Goal: Register for event/course

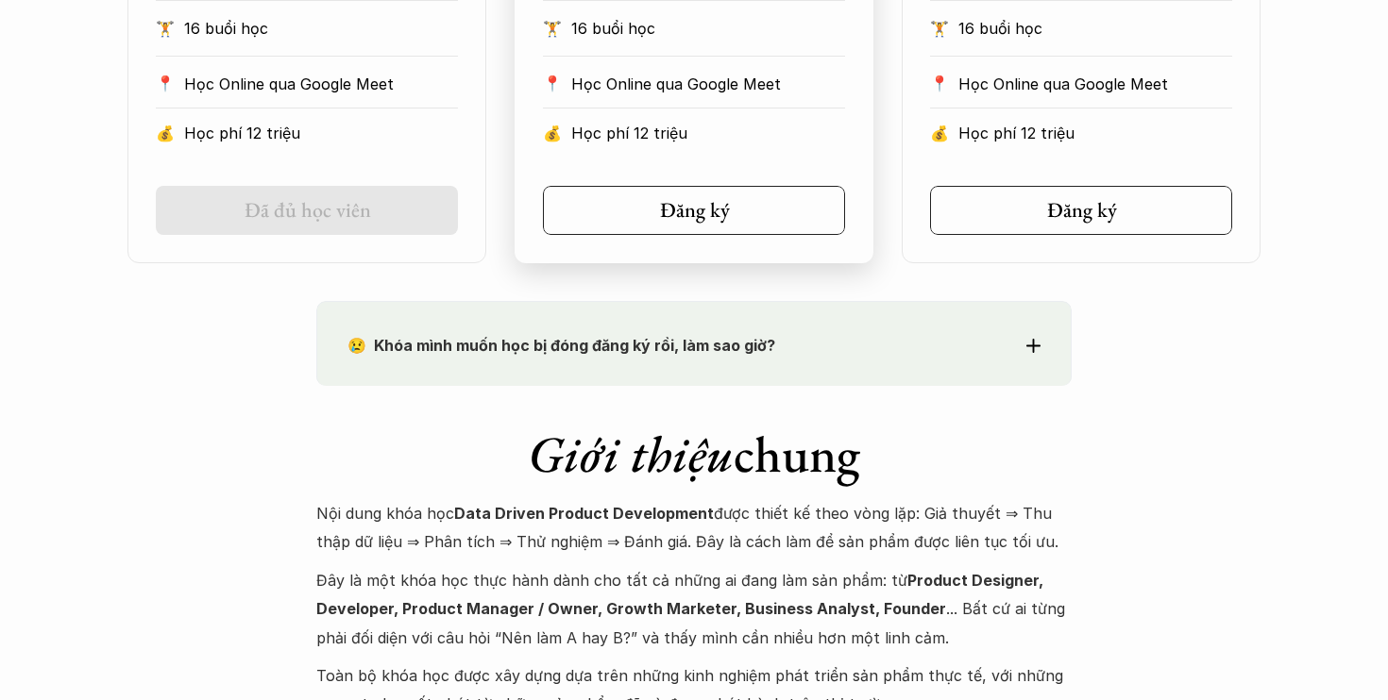
scroll to position [1555, 0]
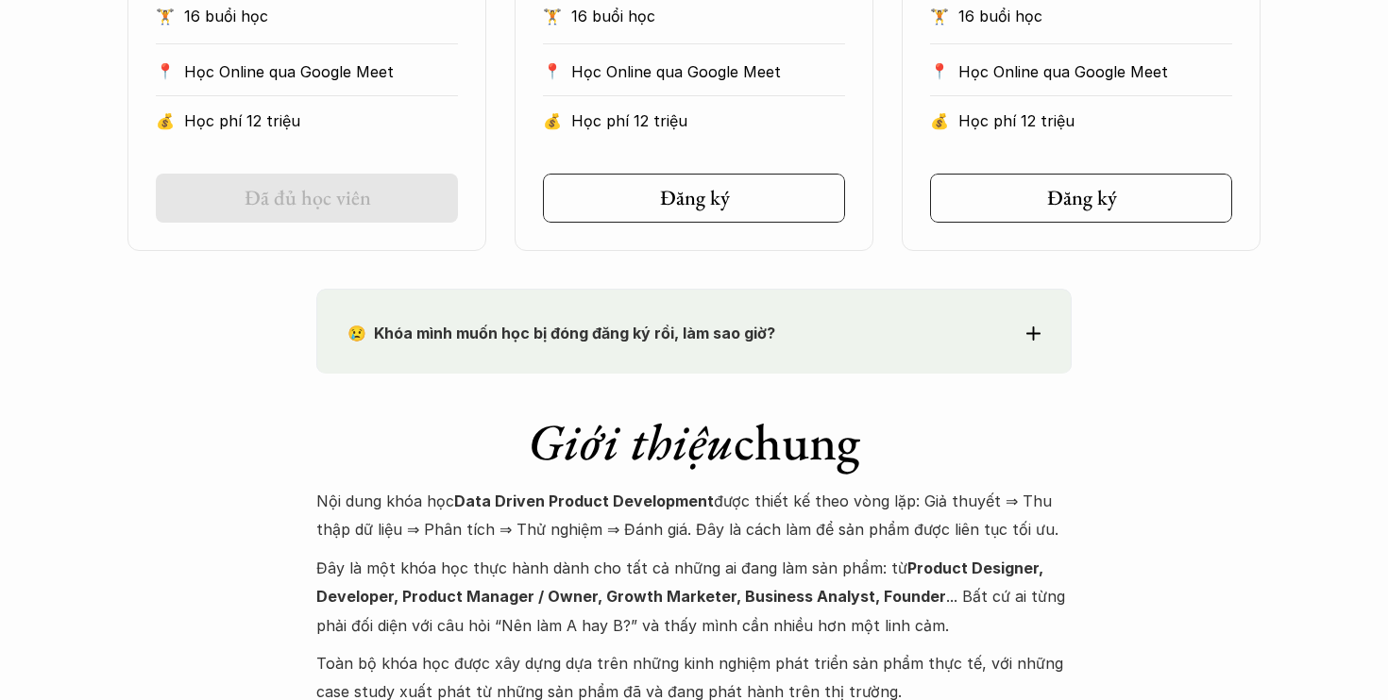
click at [571, 328] on strong "😢 Khóa mình muốn học bị đóng đăng ký rồi, làm sao giờ?" at bounding box center [561, 333] width 428 height 19
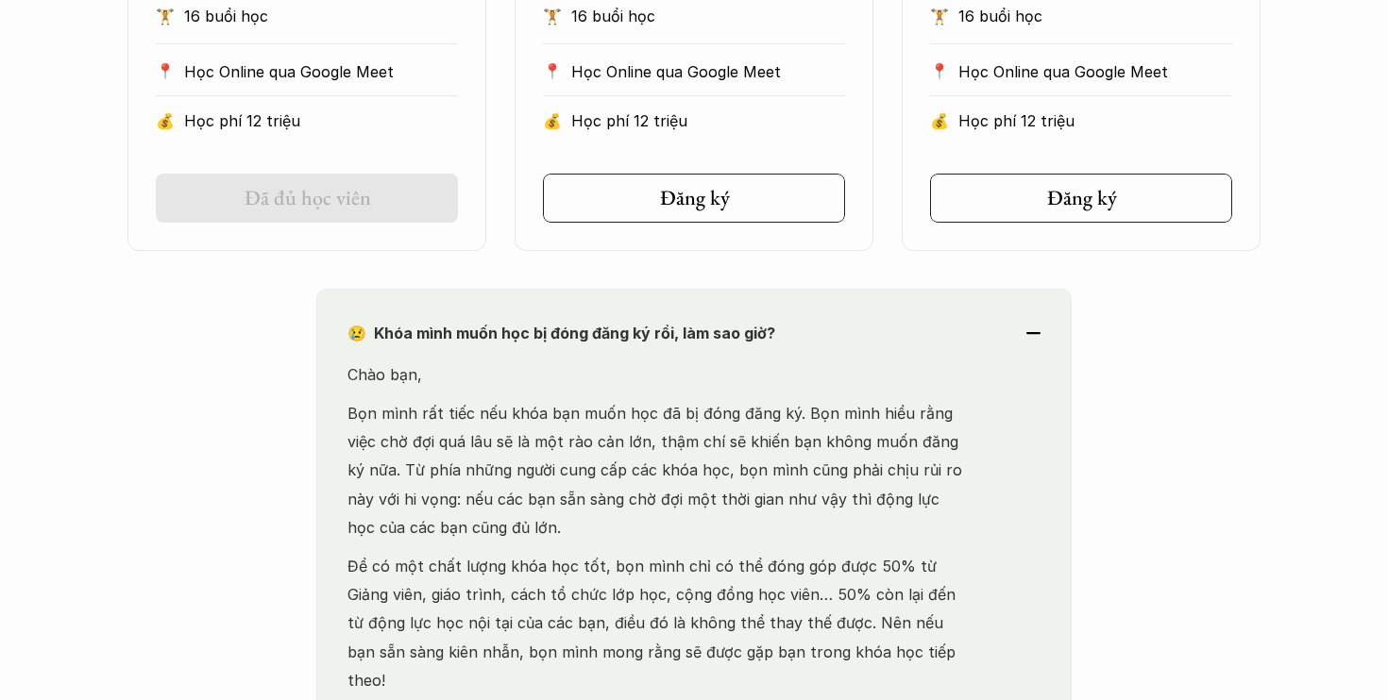
click at [571, 328] on strong "😢 Khóa mình muốn học bị đóng đăng ký rồi, làm sao giờ?" at bounding box center [561, 333] width 428 height 19
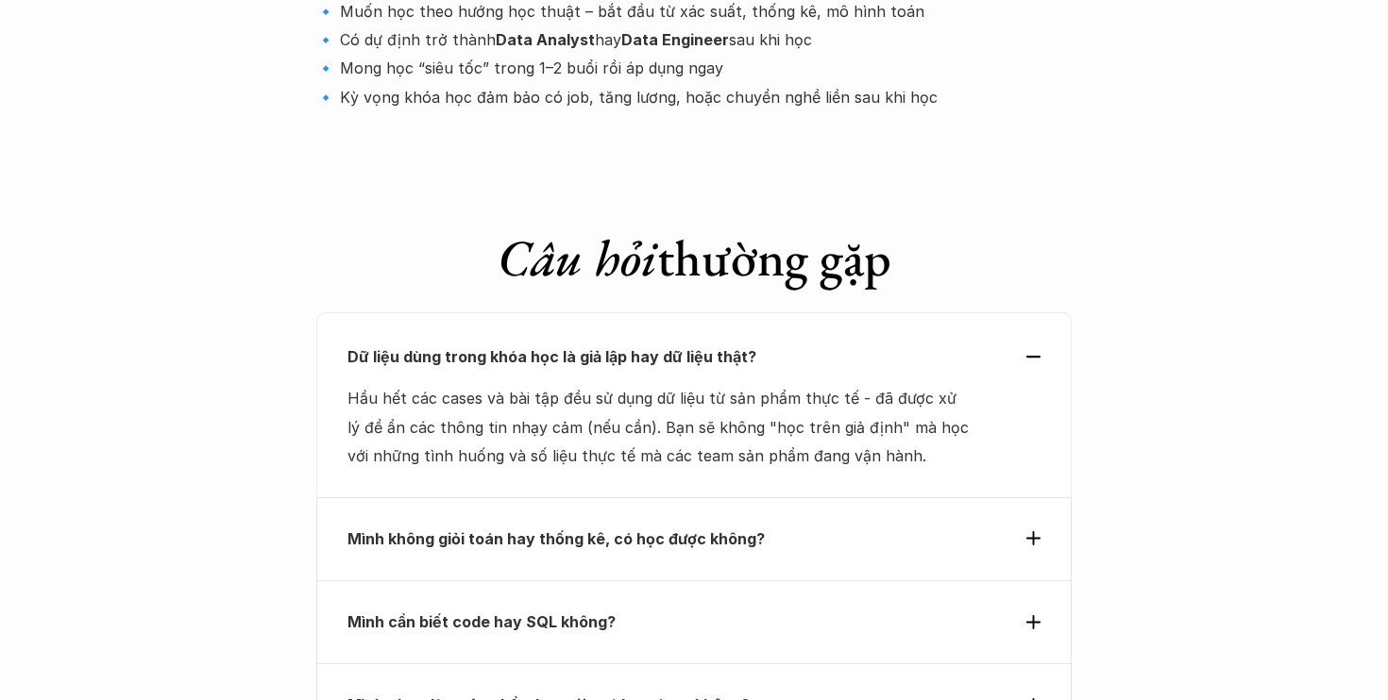
scroll to position [6398, 0]
click at [814, 524] on p "Mình không giỏi toán hay thống kê, có học được không?" at bounding box center [659, 538] width 624 height 28
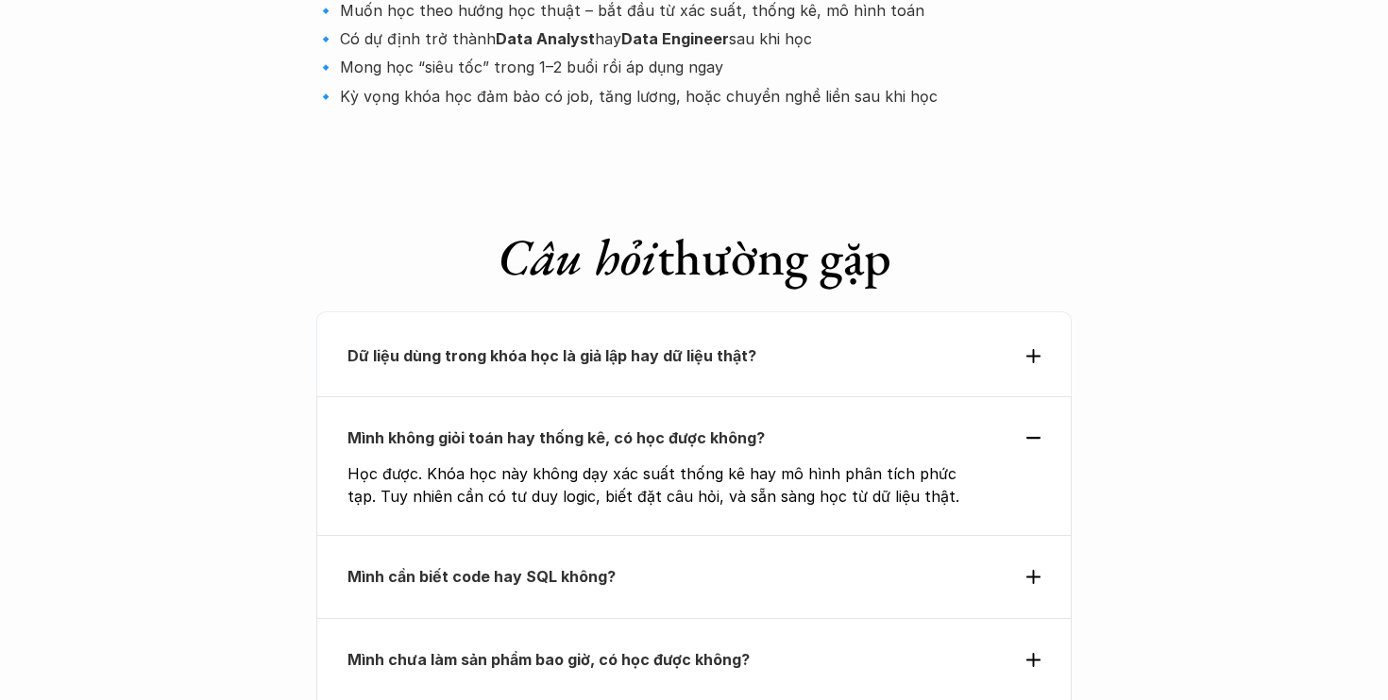
click at [825, 563] on p "Mình cần biết code hay SQL không?" at bounding box center [659, 577] width 624 height 28
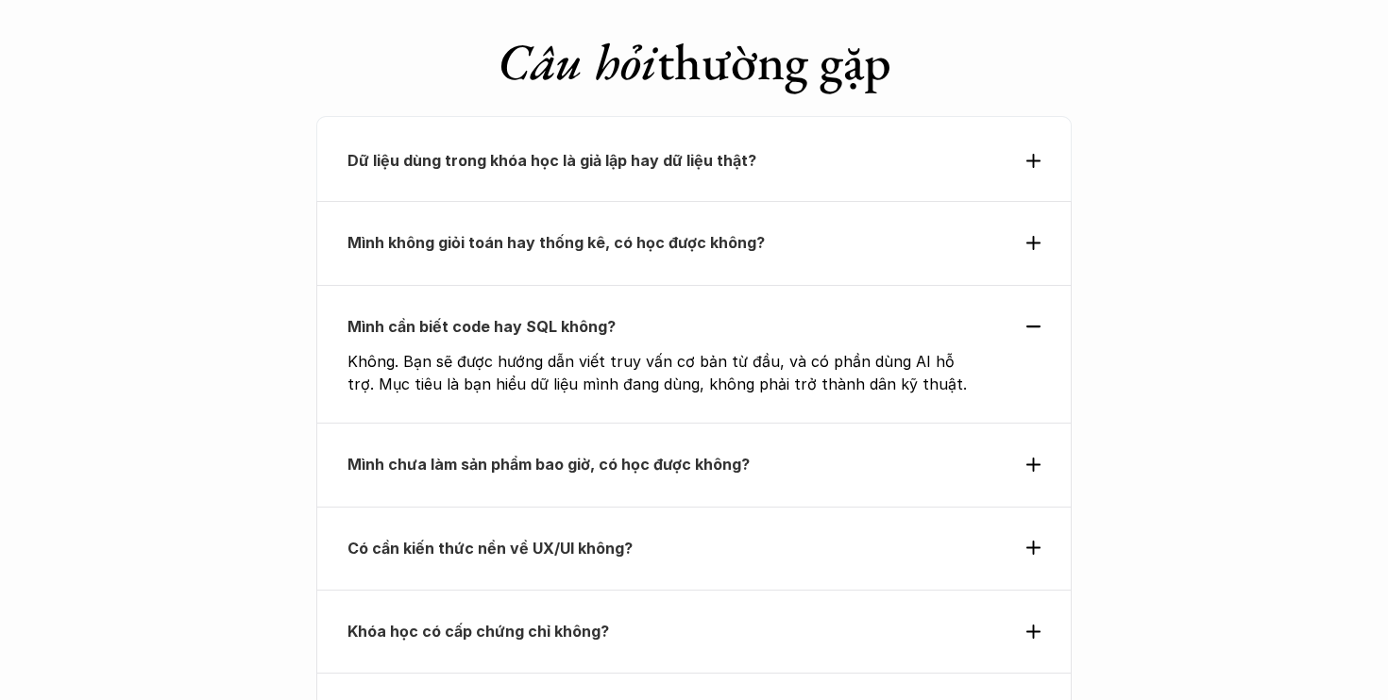
scroll to position [6599, 0]
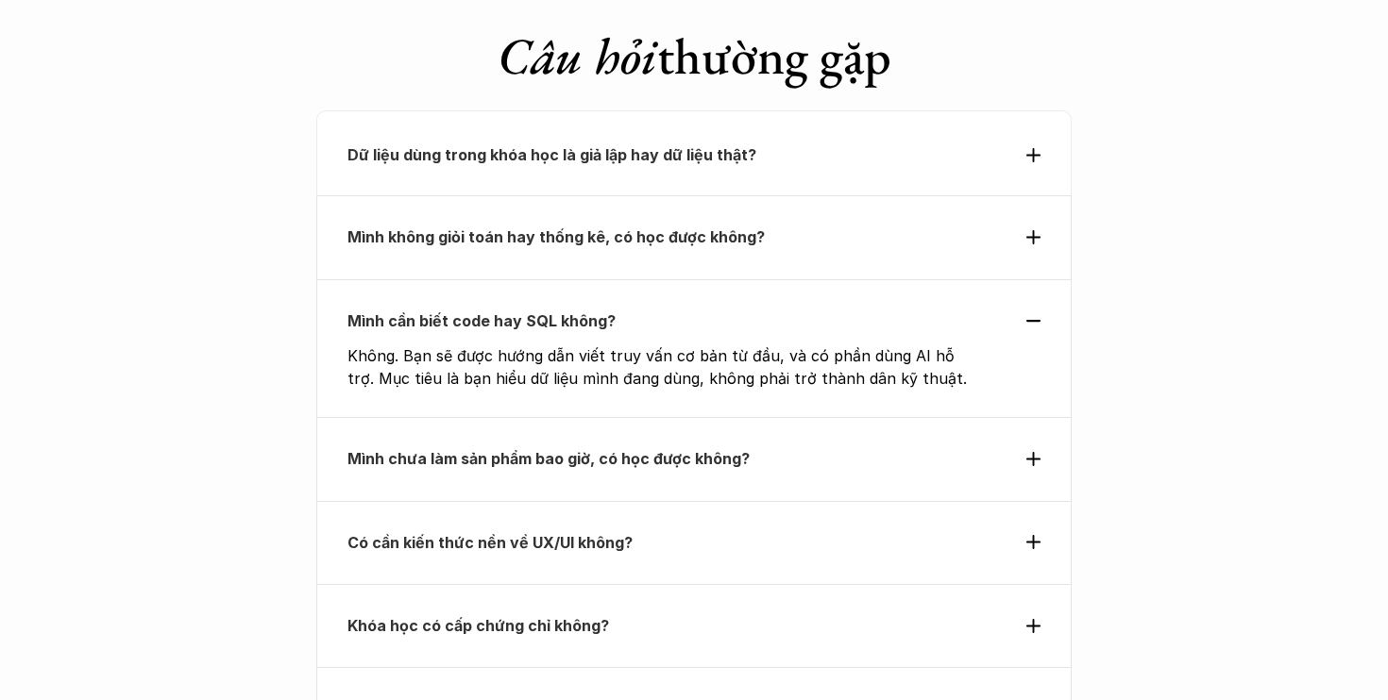
click at [802, 529] on p "Có cần kiến thức nền về UX/UI không?" at bounding box center [659, 543] width 624 height 28
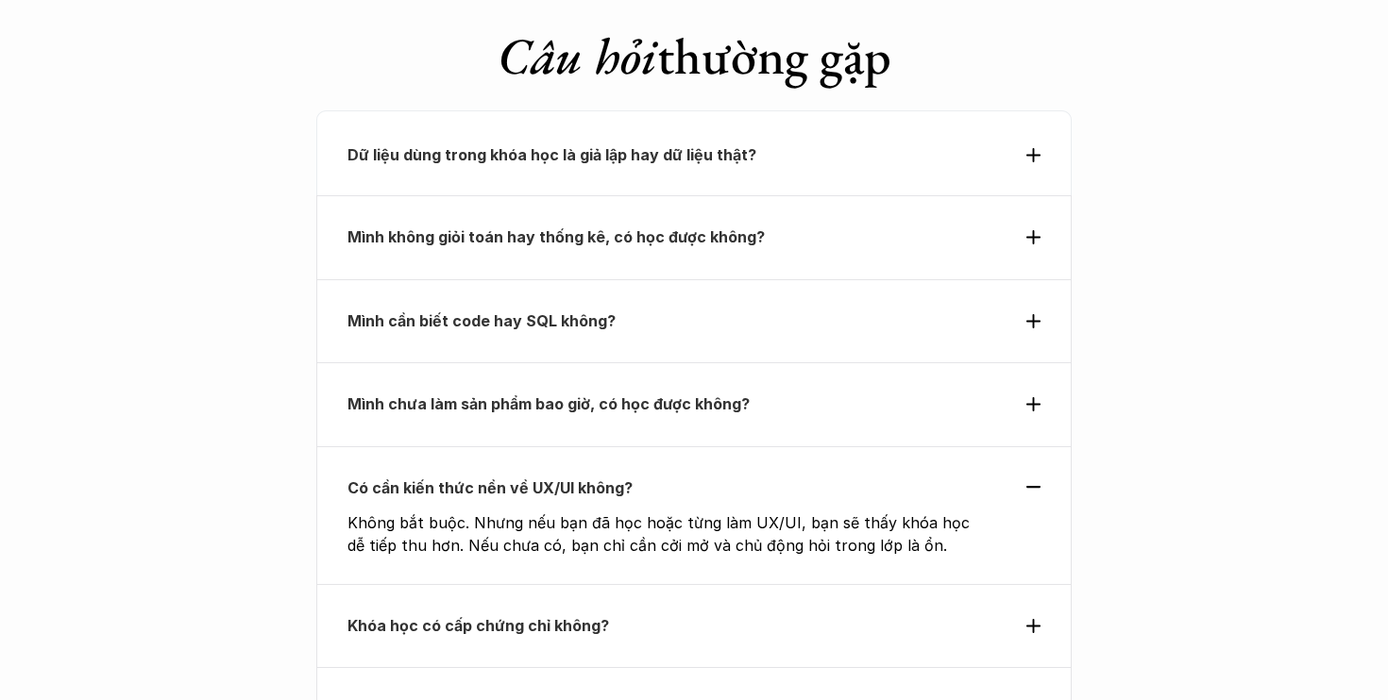
click at [820, 362] on div "Mình chưa làm sản phẩm bao giờ, có học được không?" at bounding box center [693, 403] width 755 height 83
click at [833, 390] on p "Mình chưa làm sản phẩm bao giờ, có học được không?" at bounding box center [659, 404] width 624 height 28
click at [1039, 397] on icon at bounding box center [1033, 404] width 14 height 14
click at [1028, 397] on icon at bounding box center [1033, 404] width 14 height 14
click at [1027, 397] on icon at bounding box center [1033, 404] width 14 height 14
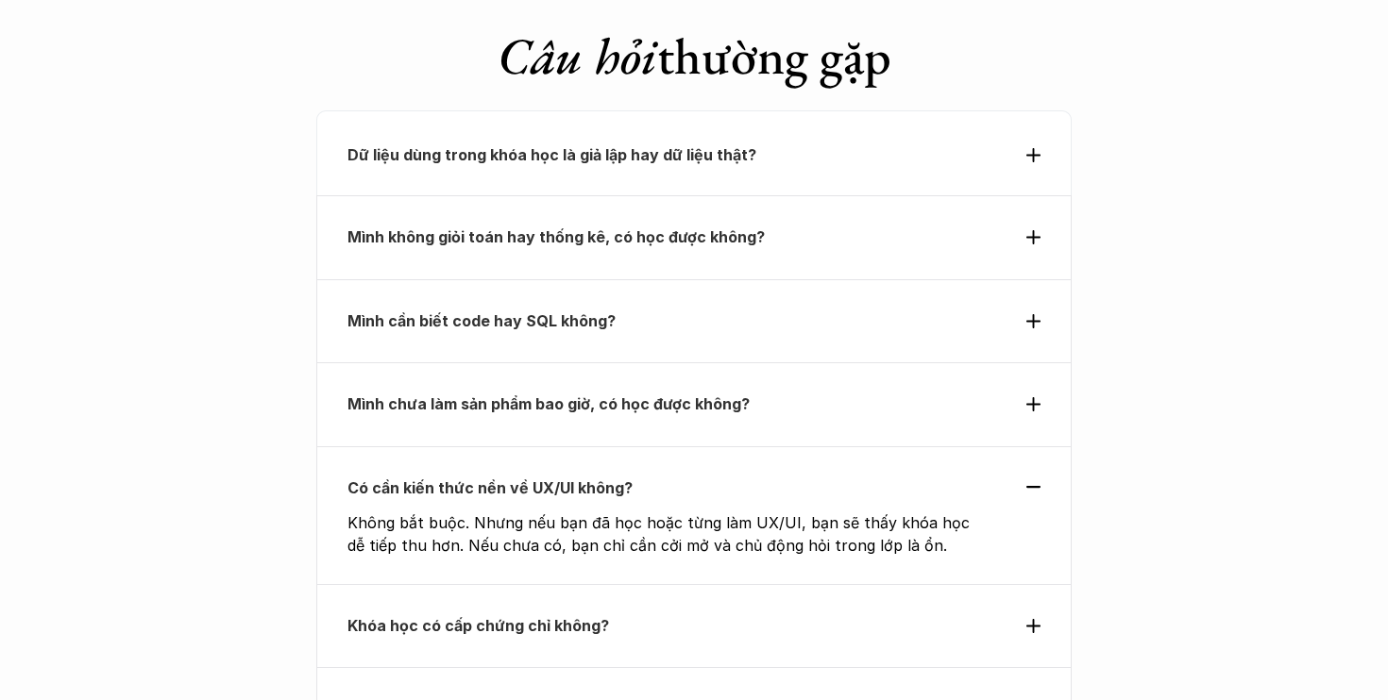
click at [1027, 397] on icon at bounding box center [1033, 404] width 14 height 14
click at [1040, 447] on div "Có cần kiến thức nền về UX/UI không? Không bắt buộc. Nhưng nếu bạn đã học hoặc …" at bounding box center [693, 516] width 755 height 138
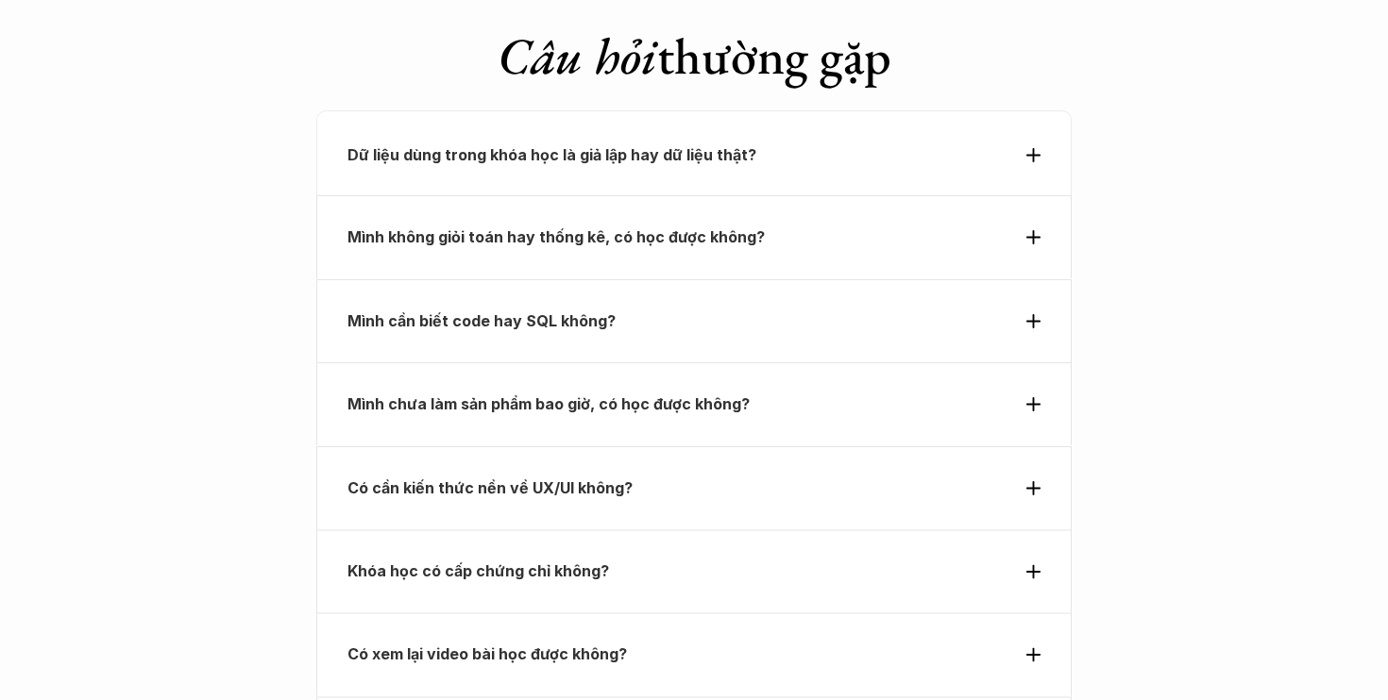
click at [1034, 362] on div "Mình chưa làm sản phẩm bao giờ, có học được không?" at bounding box center [693, 403] width 755 height 83
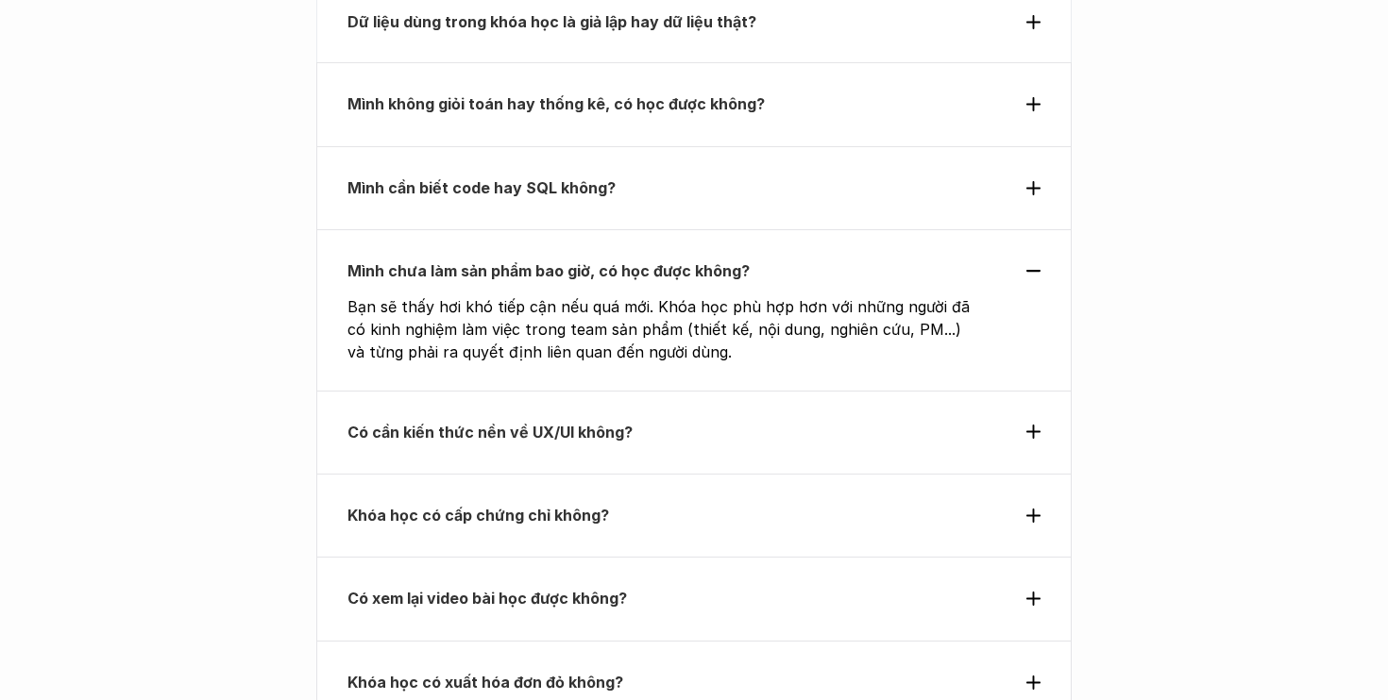
scroll to position [6741, 0]
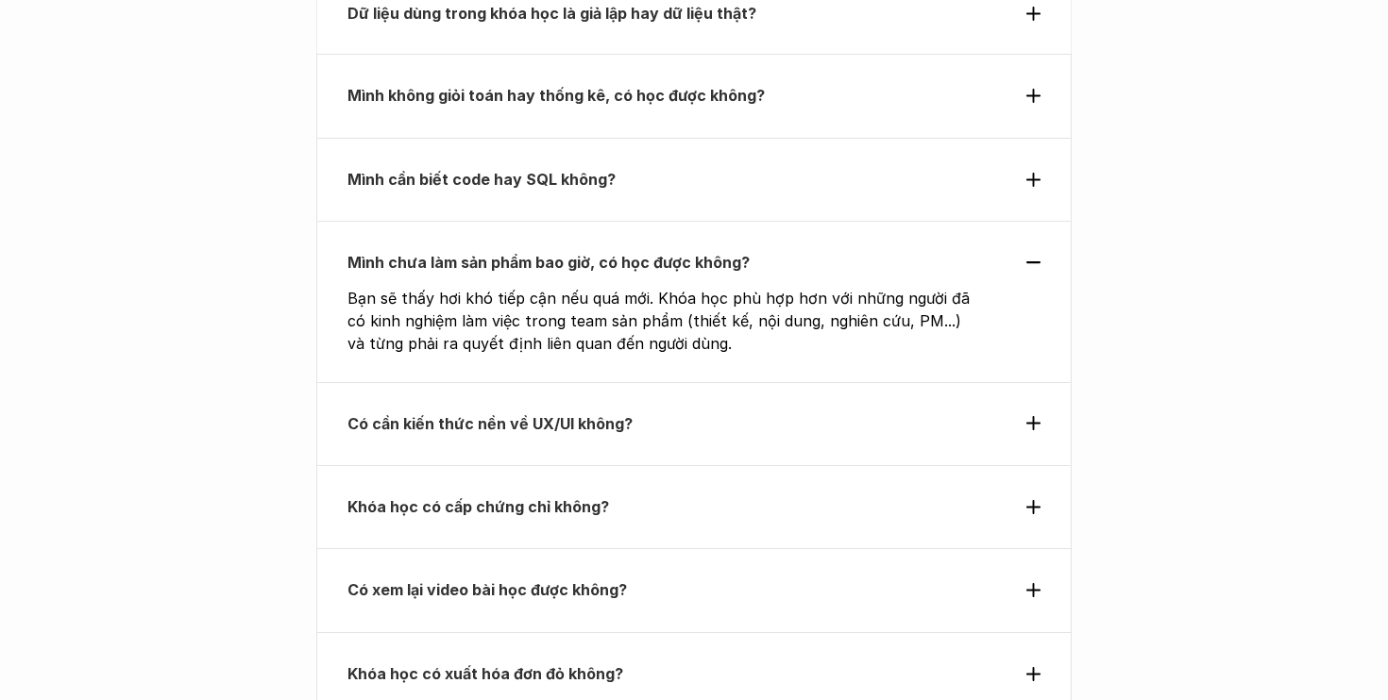
click at [700, 576] on p "Có xem lại video bài học được không?" at bounding box center [659, 590] width 624 height 28
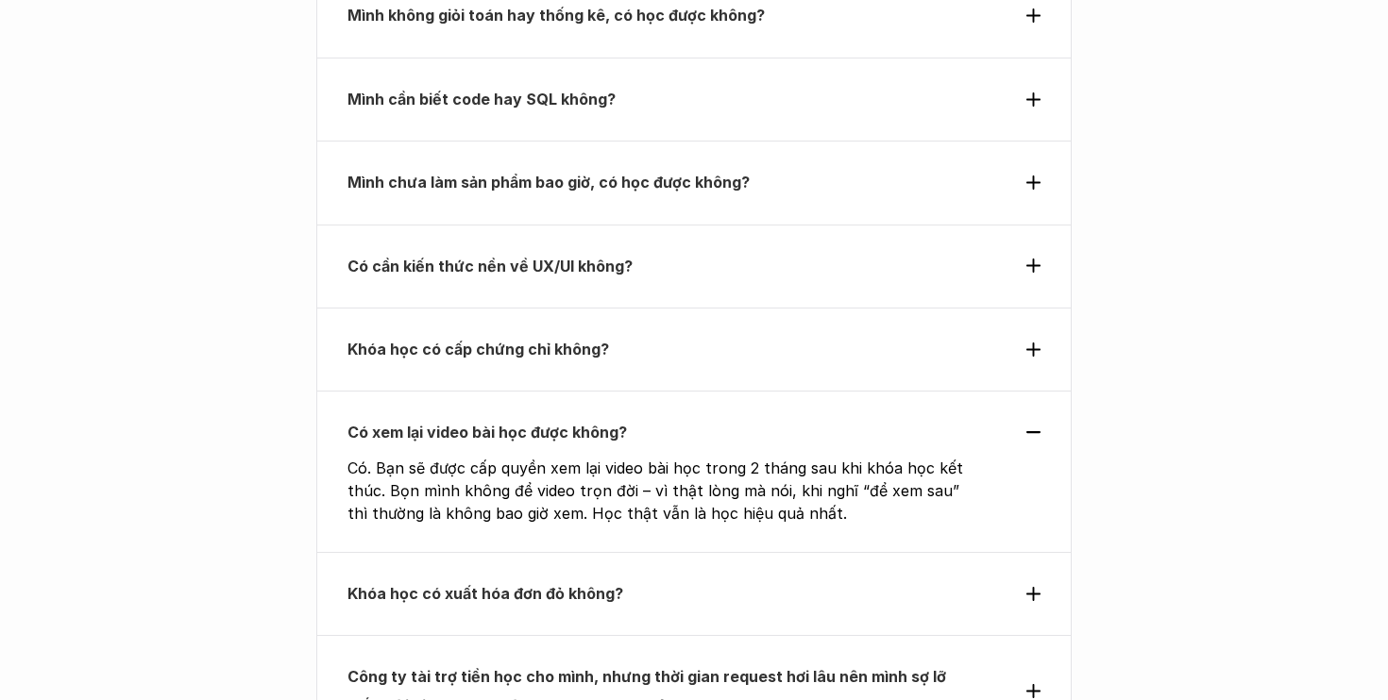
scroll to position [6822, 0]
click at [670, 579] on p "Khóa học có xuất hóa đơn đỏ không?" at bounding box center [659, 593] width 624 height 28
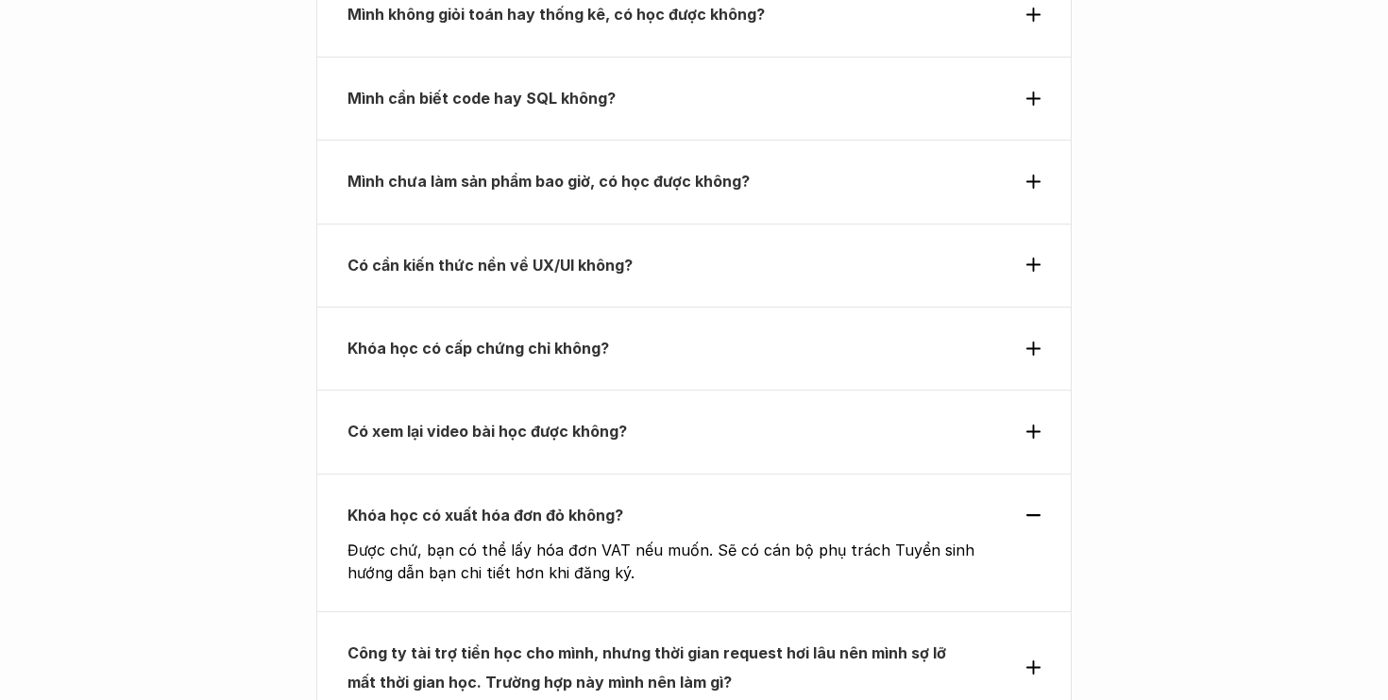
click at [719, 639] on p "Công ty tài trợ tiền học cho mình, nhưng thời gian request hơi lâu nên mình sợ …" at bounding box center [659, 668] width 624 height 58
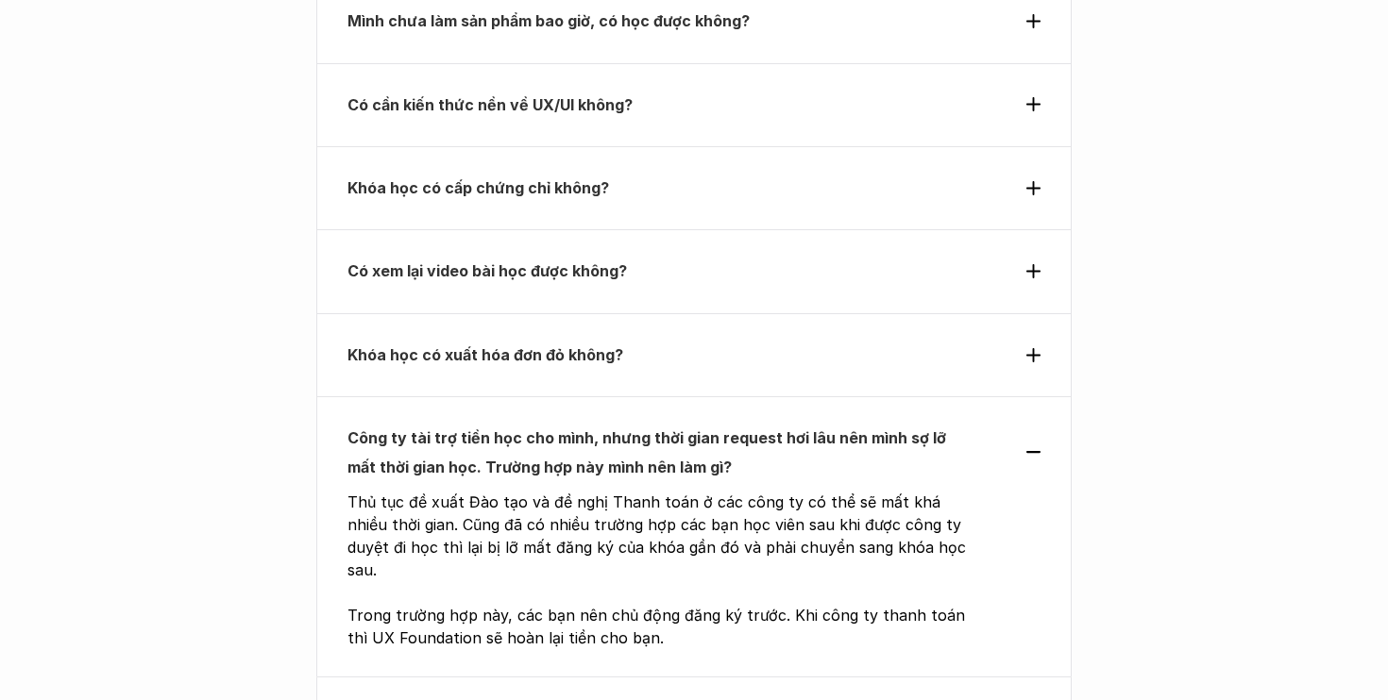
scroll to position [7004, 0]
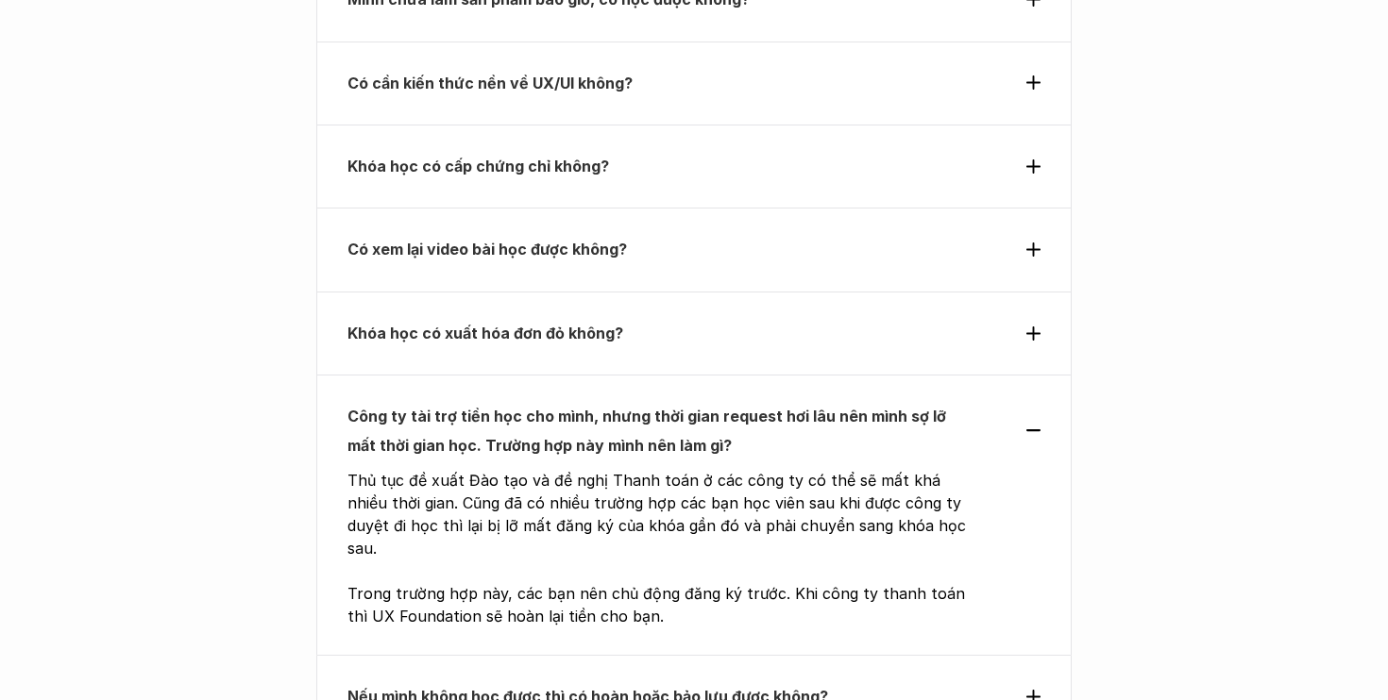
click at [836, 682] on p "Nếu mình không học được thì có hoàn hoặc bảo lưu được không?" at bounding box center [659, 696] width 624 height 28
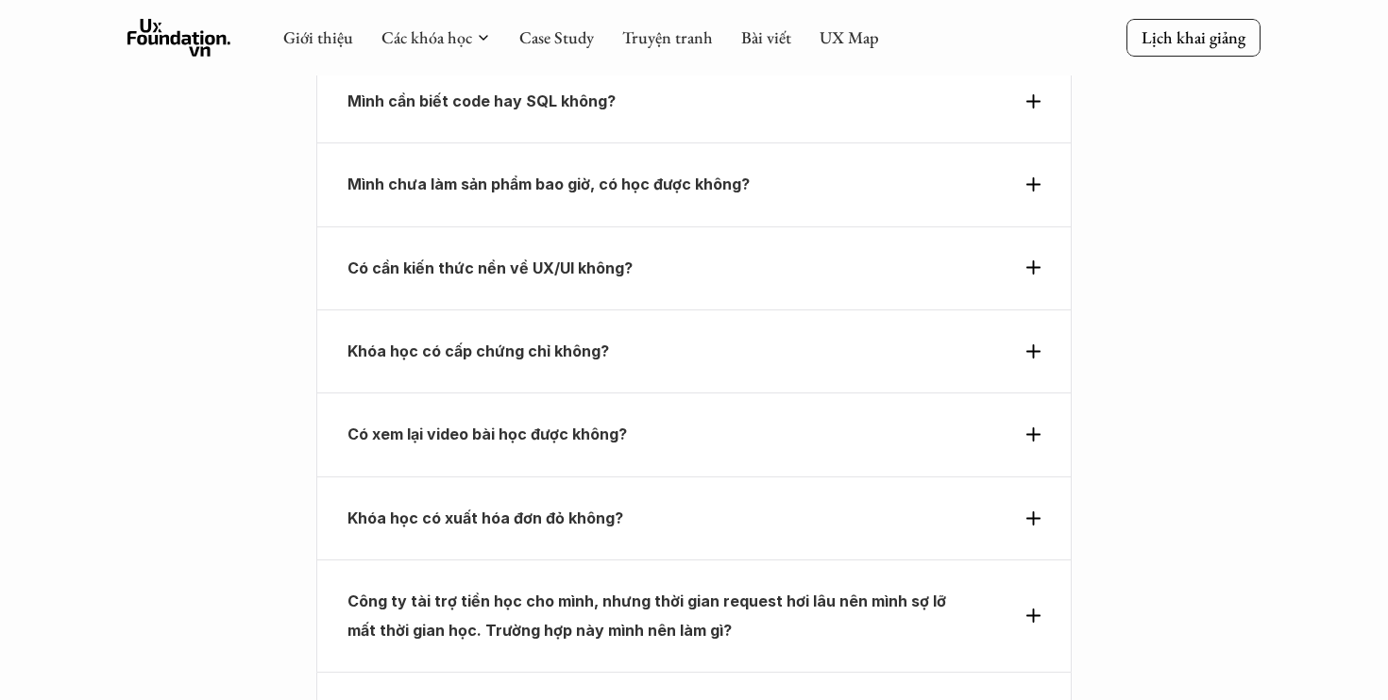
scroll to position [6816, 0]
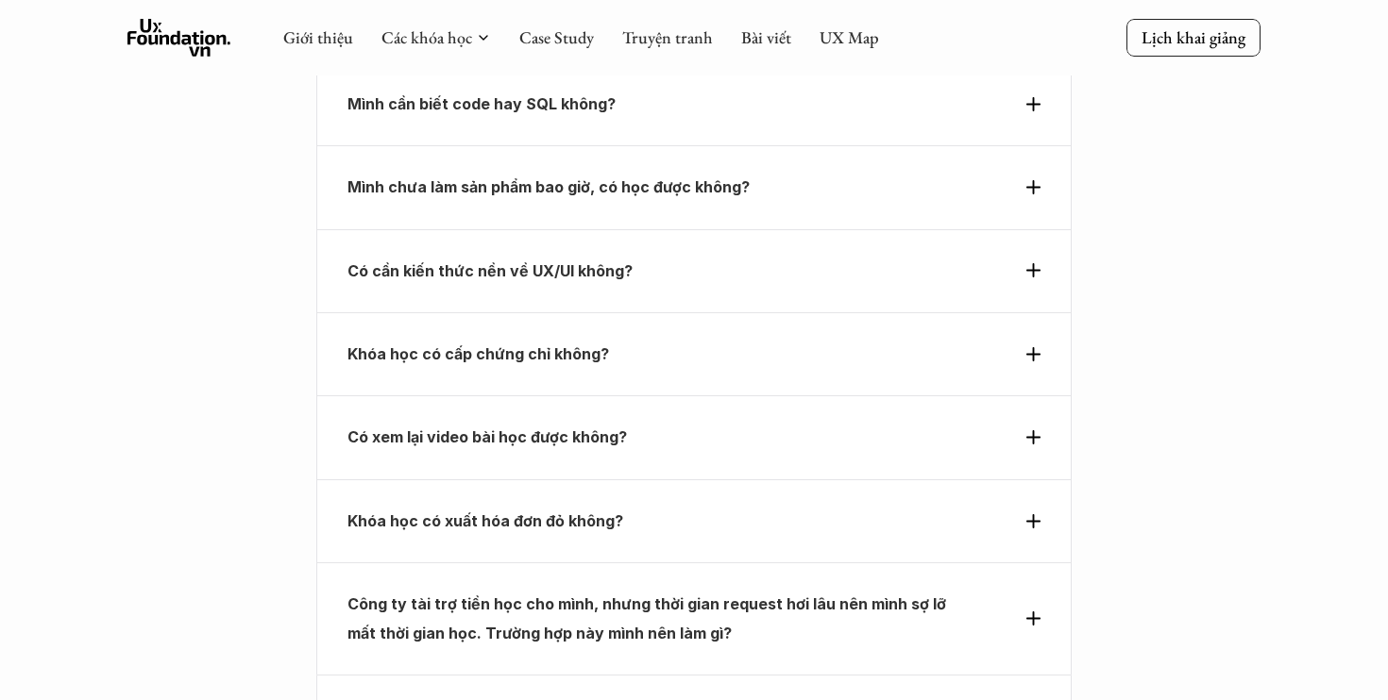
click at [614, 512] on strong "Khóa học có xuất hóa đơn đỏ không?" at bounding box center [485, 521] width 276 height 19
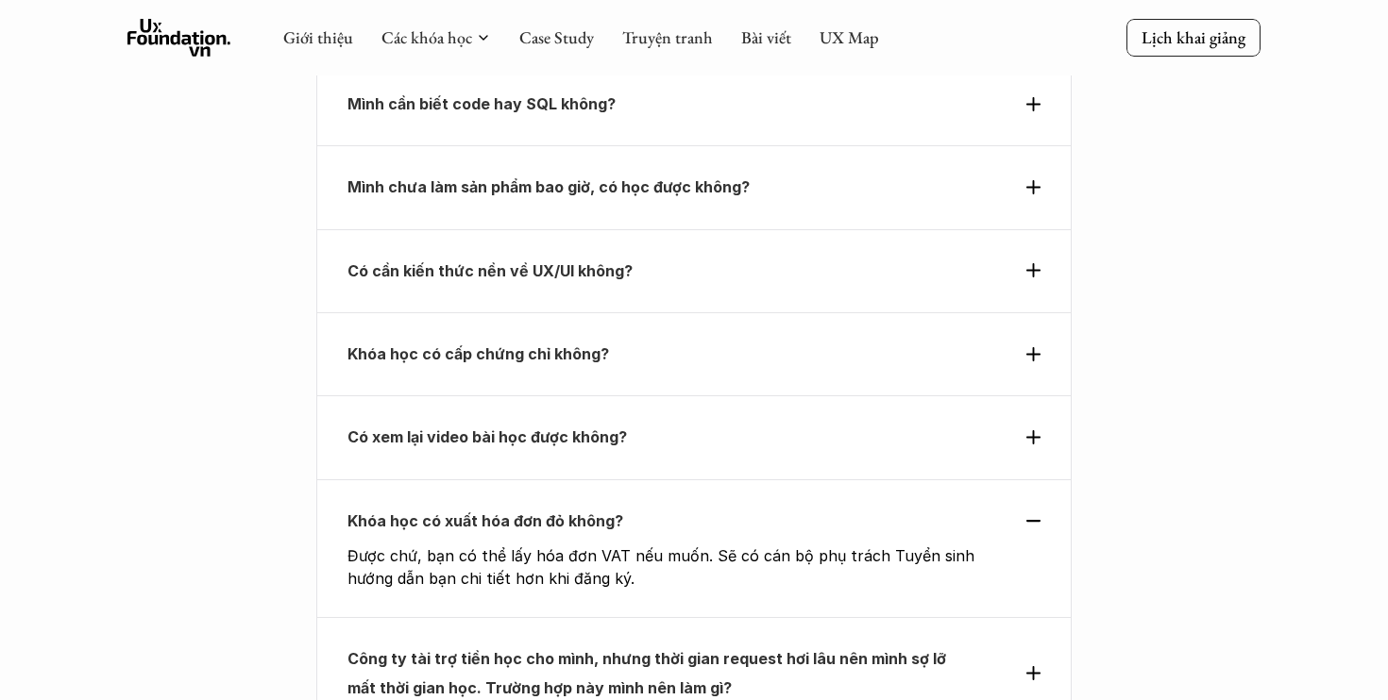
click at [670, 645] on p "Công ty tài trợ tiền học cho mình, nhưng thời gian request hơi lâu nên mình sợ …" at bounding box center [659, 674] width 624 height 58
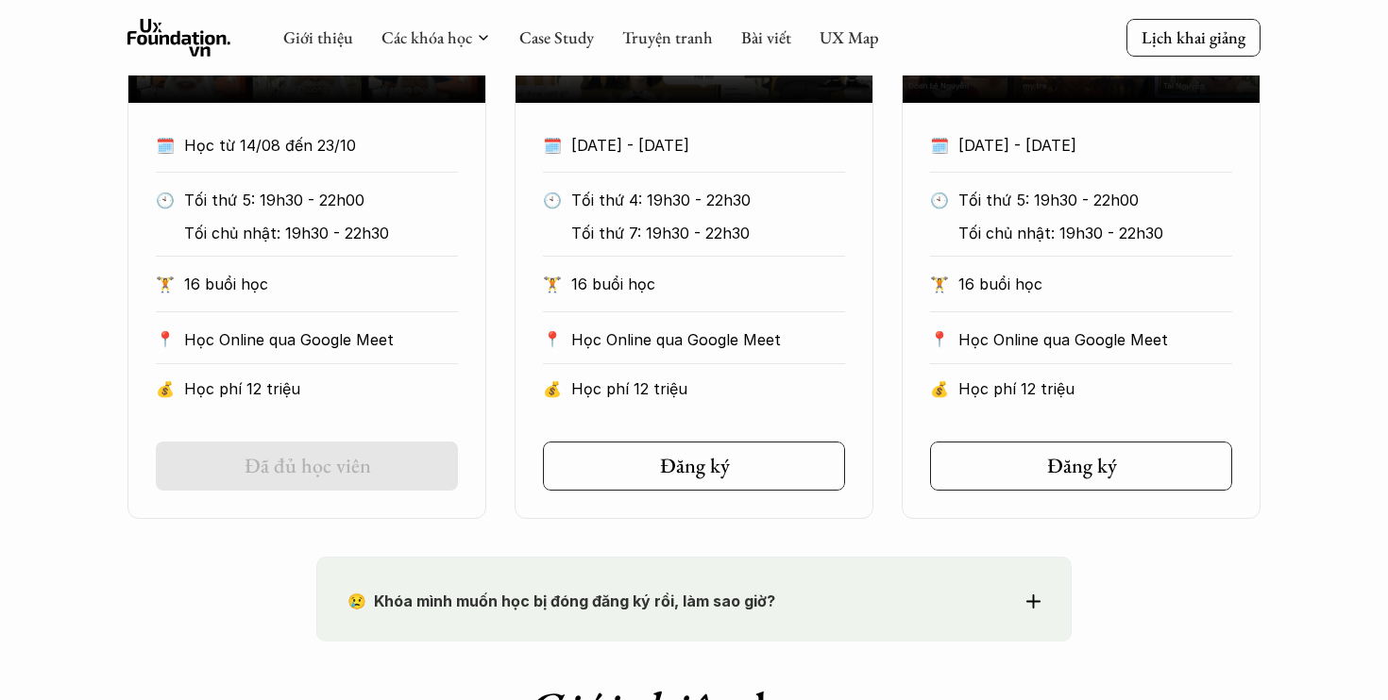
scroll to position [1285, 0]
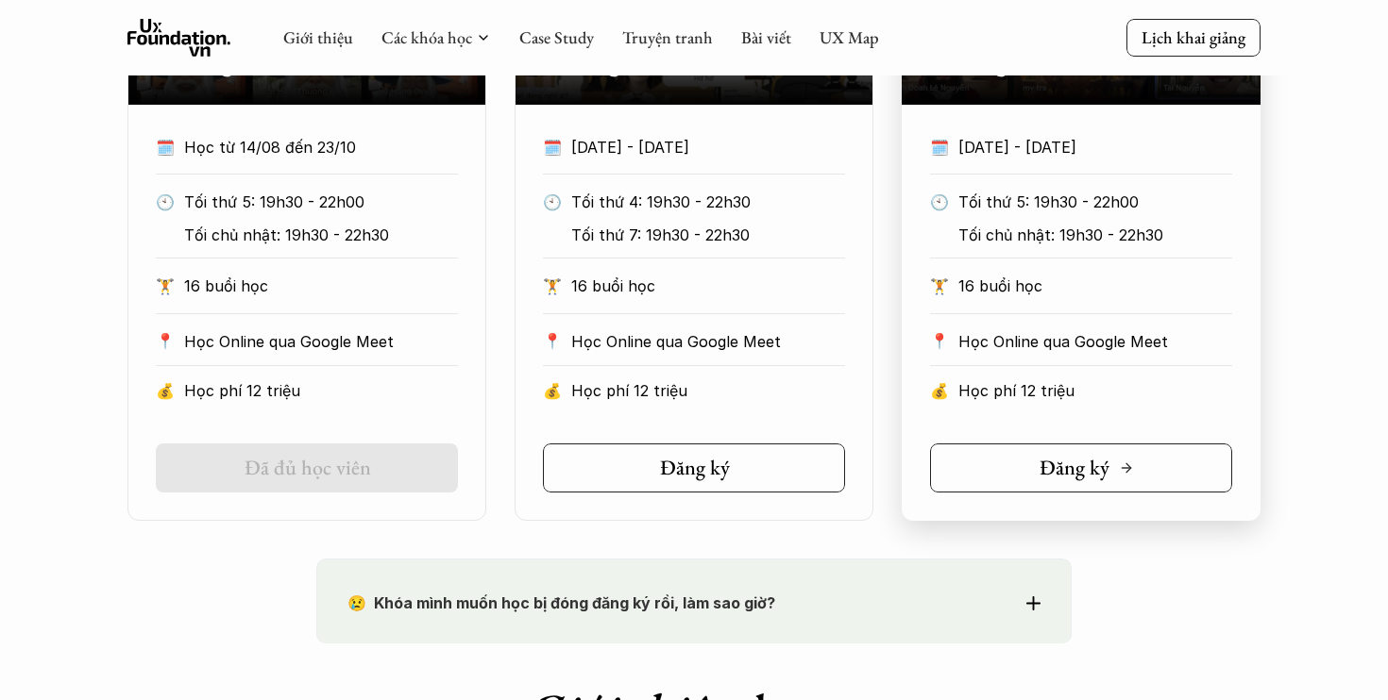
click at [1043, 468] on h5 "Đăng ký" at bounding box center [1074, 468] width 70 height 25
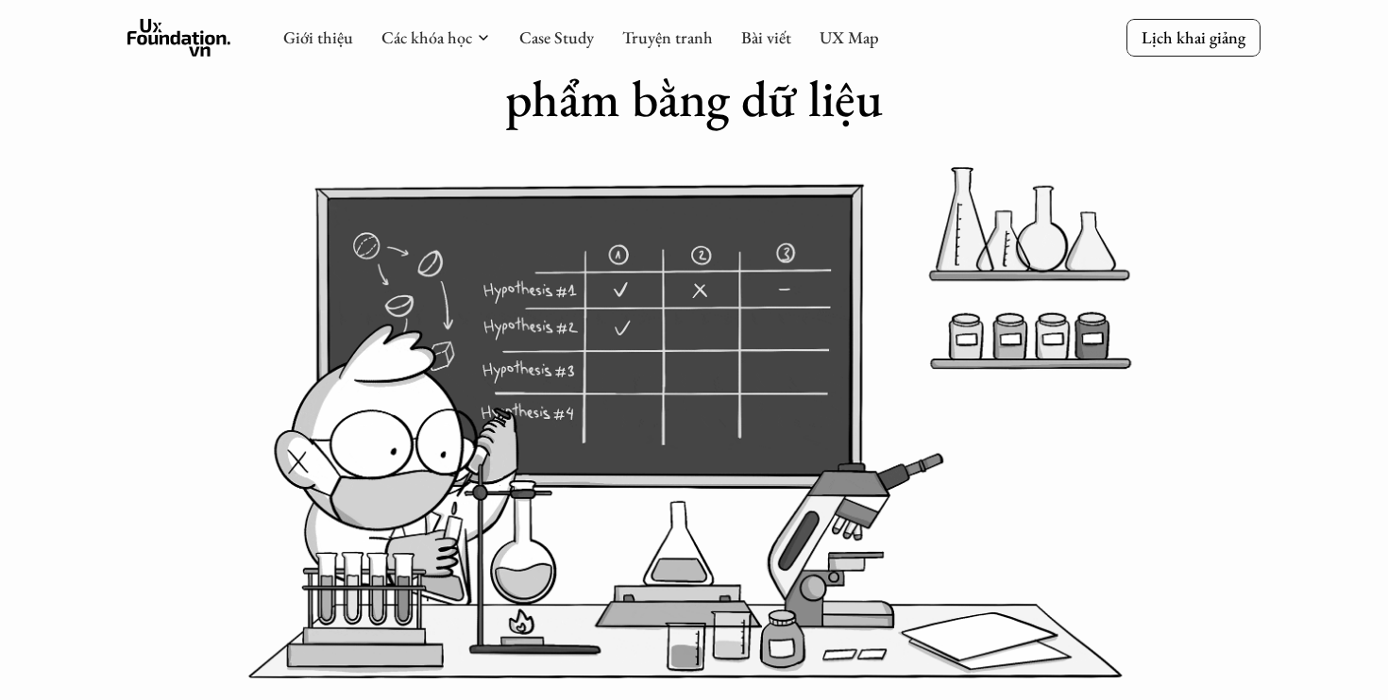
scroll to position [167, 0]
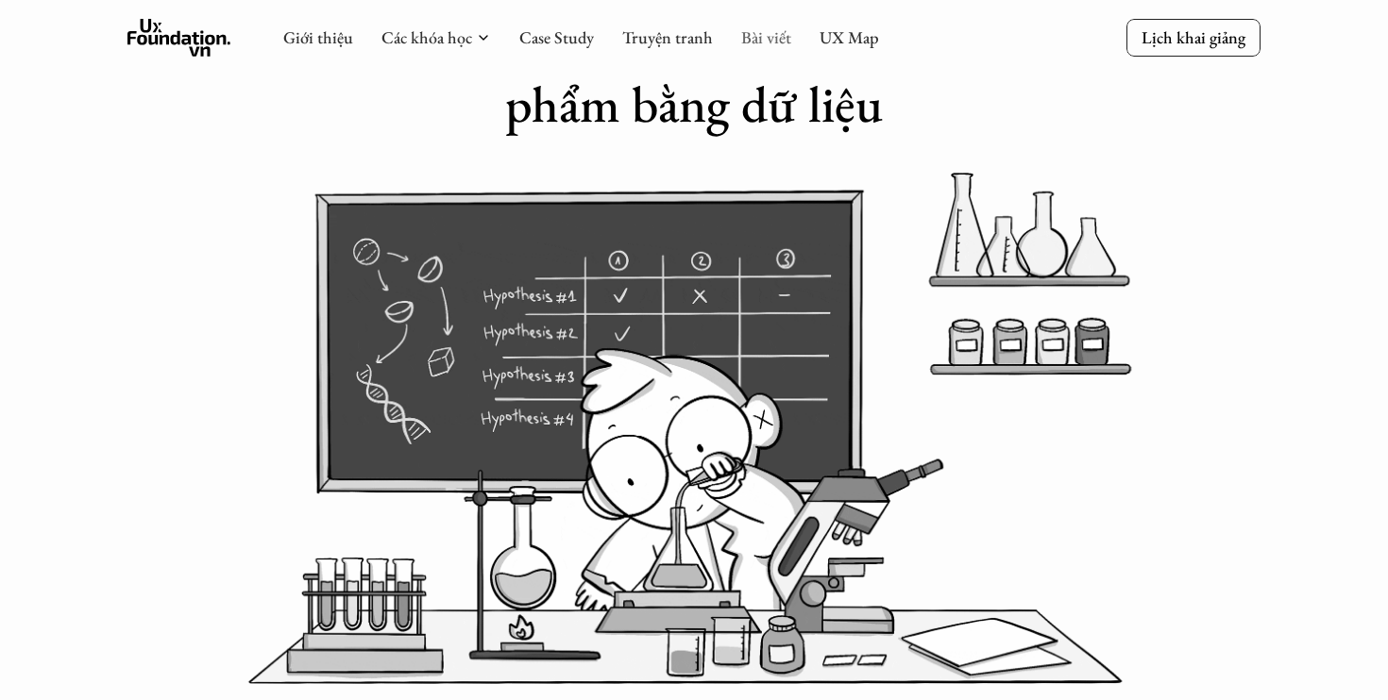
click at [759, 41] on link "Bài viết" at bounding box center [766, 37] width 50 height 22
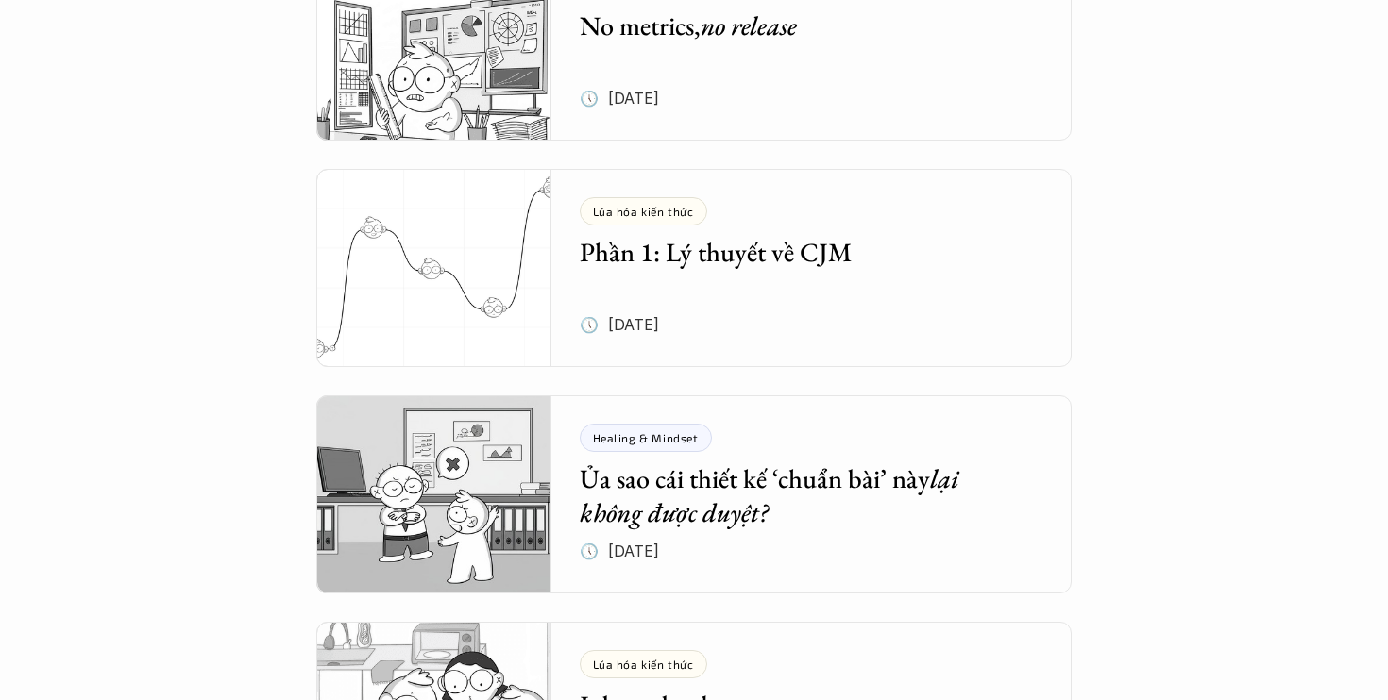
scroll to position [489, 0]
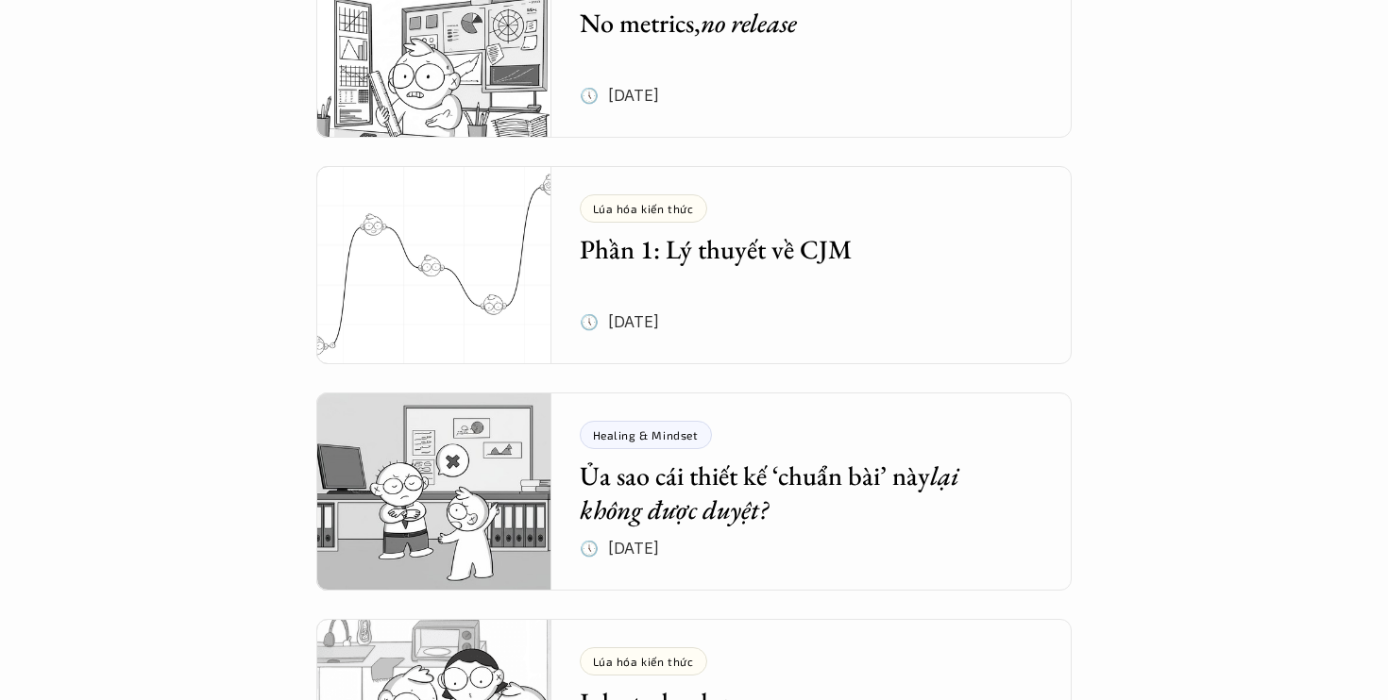
click at [785, 519] on h5 "Ủa sao cái thiết kế ‘chuẩn bài’ này lại không được duyệt?" at bounding box center [798, 493] width 436 height 69
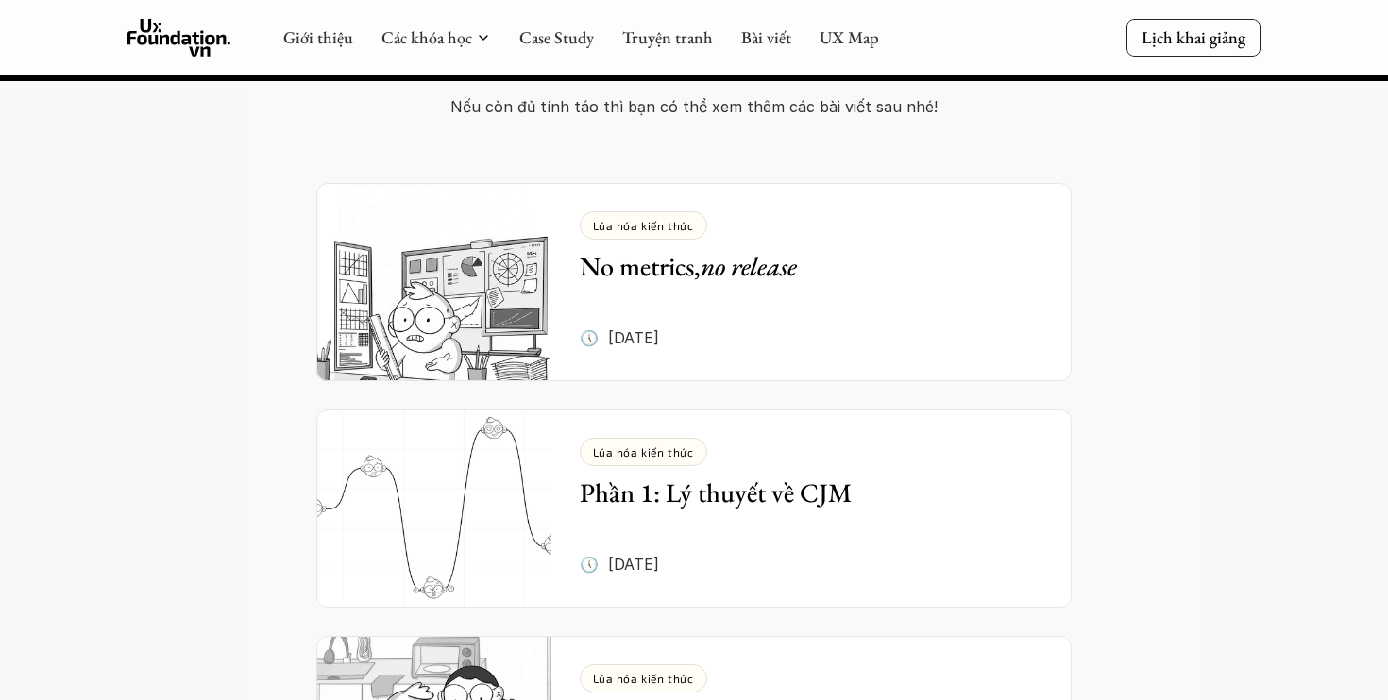
scroll to position [3791, 0]
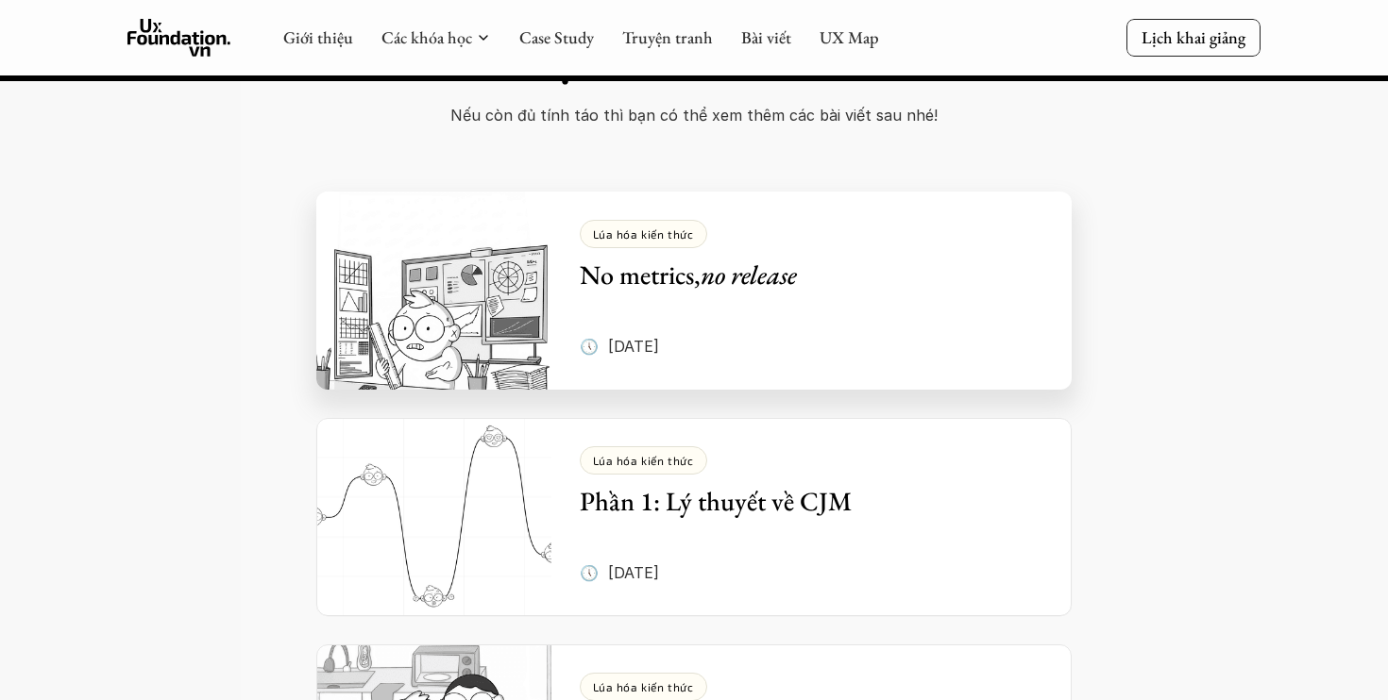
click at [767, 258] on em "no release" at bounding box center [748, 275] width 96 height 34
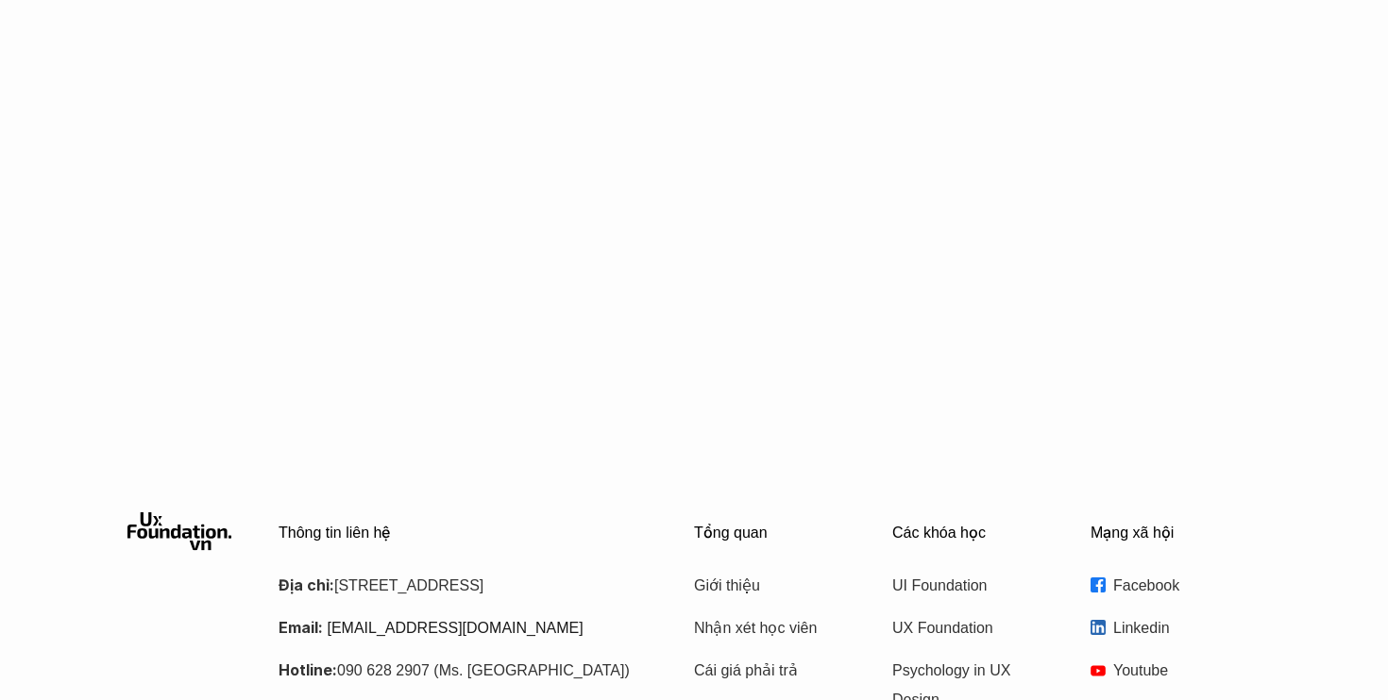
scroll to position [3330, 0]
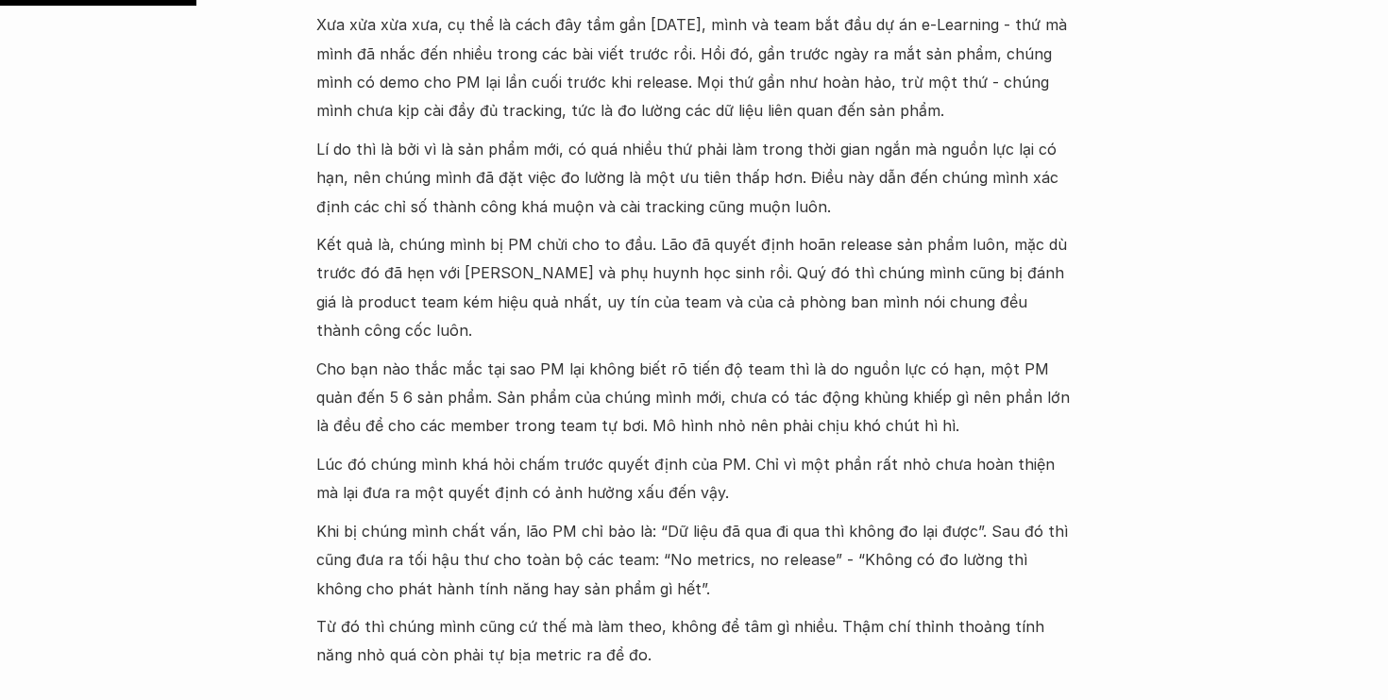
scroll to position [885, 0]
